Goal: Navigation & Orientation: Find specific page/section

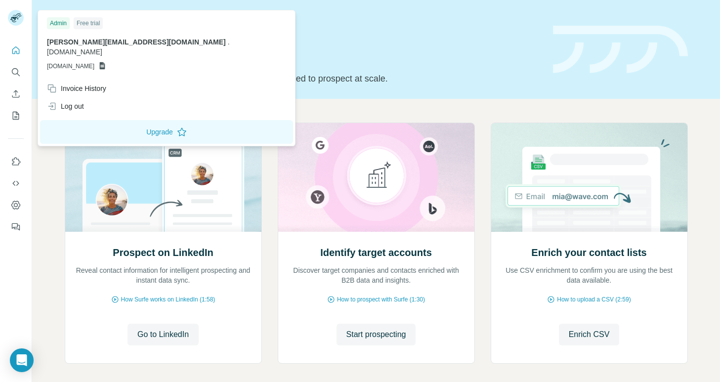
click at [14, 14] on rect at bounding box center [16, 18] width 16 height 16
click at [19, 54] on icon "Quick start" at bounding box center [16, 50] width 10 height 10
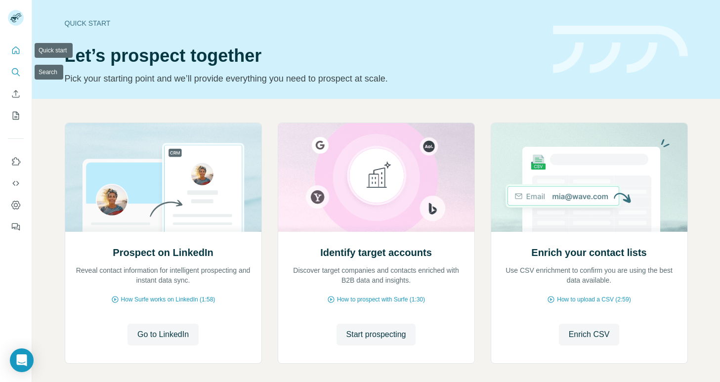
click at [17, 76] on icon "Search" at bounding box center [16, 72] width 10 height 10
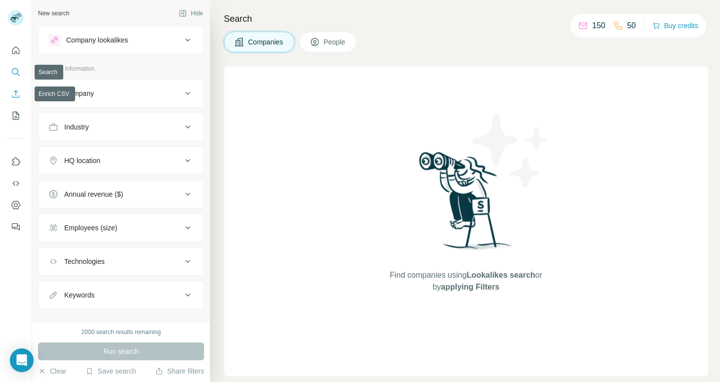
click at [14, 92] on icon "Enrich CSV" at bounding box center [16, 94] width 10 height 10
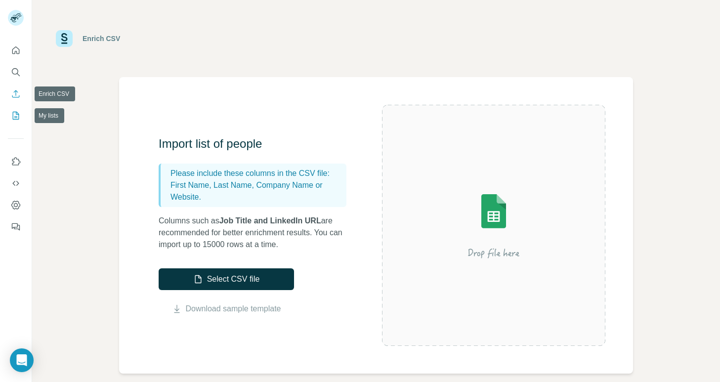
click at [14, 116] on icon "My lists" at bounding box center [16, 116] width 10 height 10
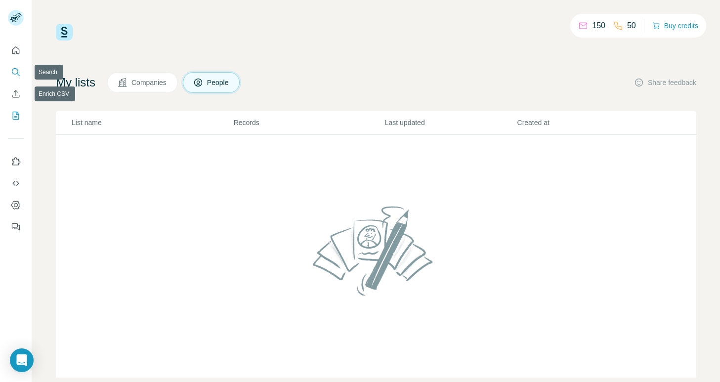
click at [16, 70] on icon "Search" at bounding box center [16, 72] width 10 height 10
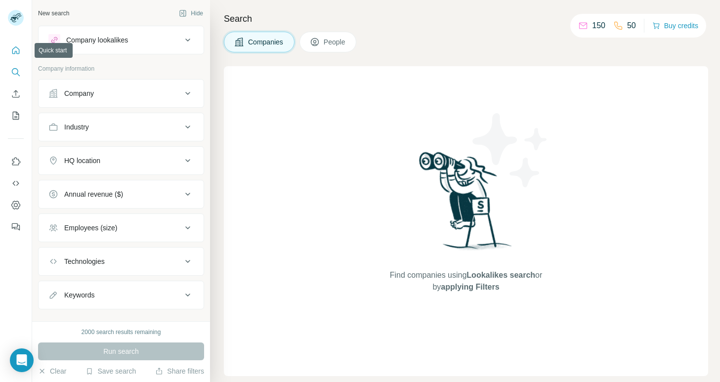
click at [16, 44] on button "Quick start" at bounding box center [16, 50] width 16 height 18
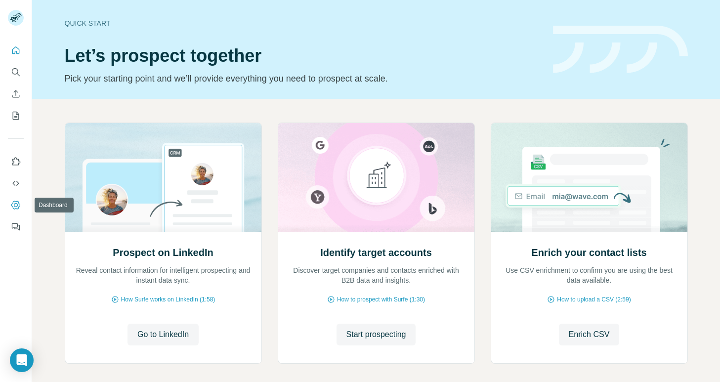
click at [18, 203] on icon "Dashboard" at bounding box center [15, 205] width 9 height 8
